Goal: Task Accomplishment & Management: Manage account settings

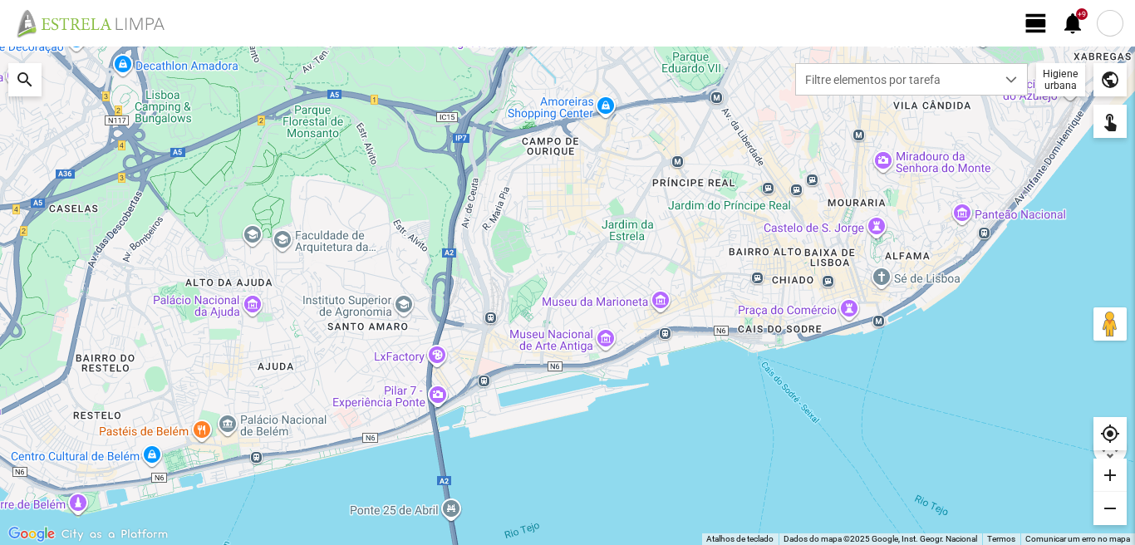
click at [1037, 23] on span "view_day" at bounding box center [1036, 23] width 25 height 25
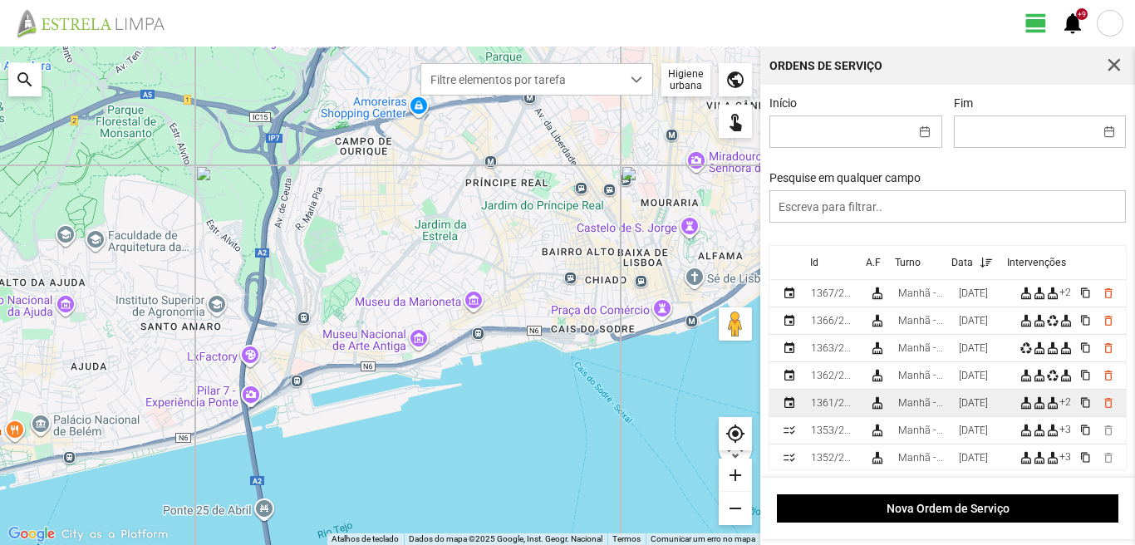
click at [971, 400] on td "[DATE]" at bounding box center [982, 403] width 61 height 27
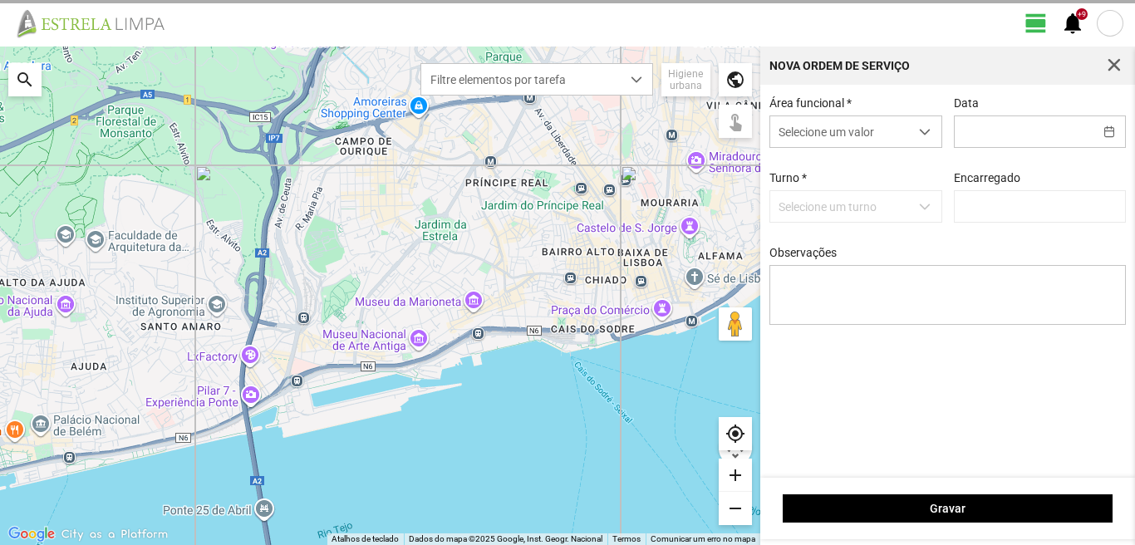
type input "[DATE]"
type textarea "39-baixa 10-ferias 49-Aniversario ao serviço-6-17-22-25-36-44-45-47-50"
type input "[PERSON_NAME]"
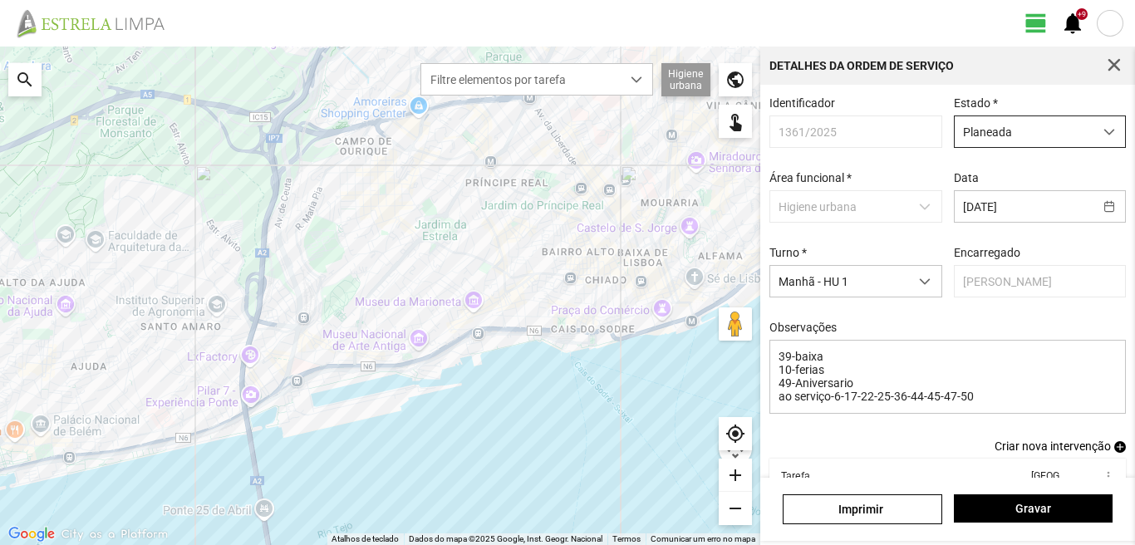
click at [988, 134] on span "Planeada" at bounding box center [1024, 131] width 139 height 31
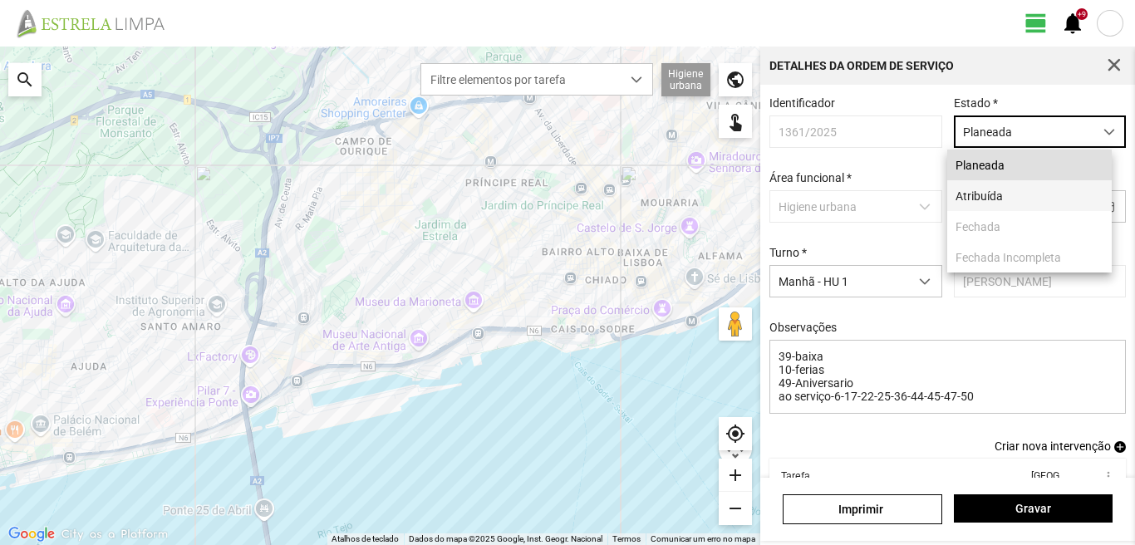
click at [971, 195] on li "Atribuída" at bounding box center [1029, 195] width 165 height 31
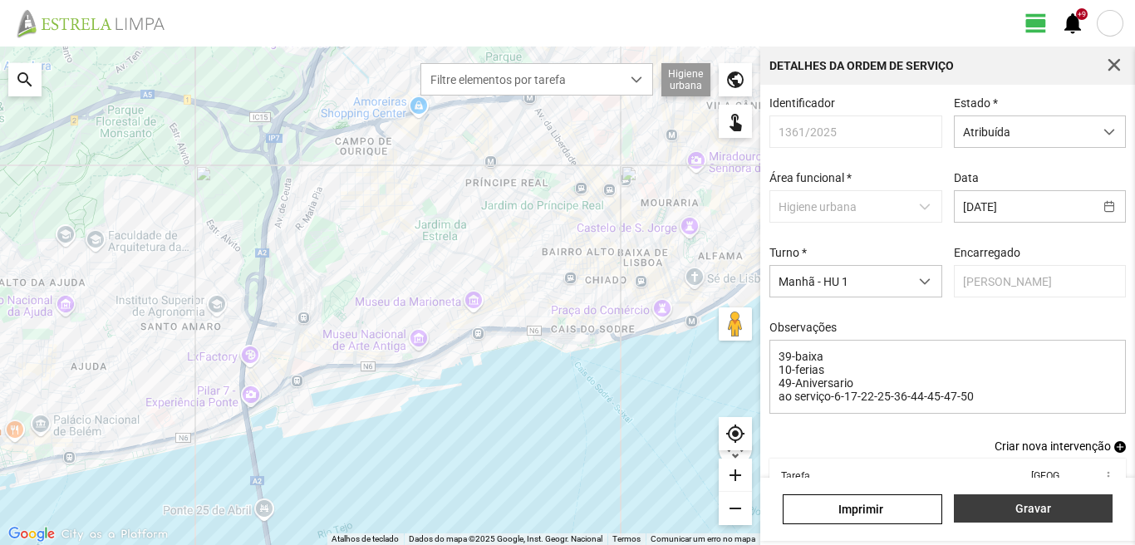
click at [1052, 509] on span "Gravar" at bounding box center [1032, 508] width 141 height 13
